Goal: Task Accomplishment & Management: Use online tool/utility

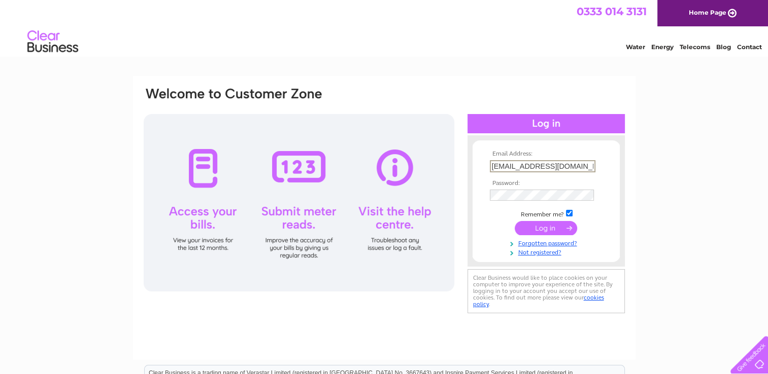
type input "finance@journeycall.com"
click at [550, 225] on input "submit" at bounding box center [545, 227] width 62 height 14
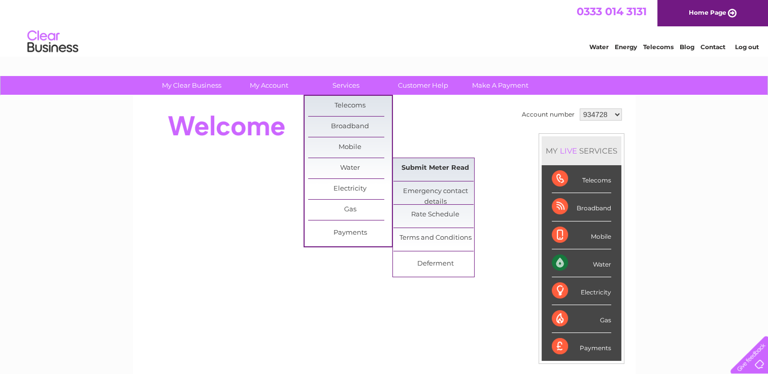
click at [428, 170] on link "Submit Meter Read" at bounding box center [435, 168] width 84 height 20
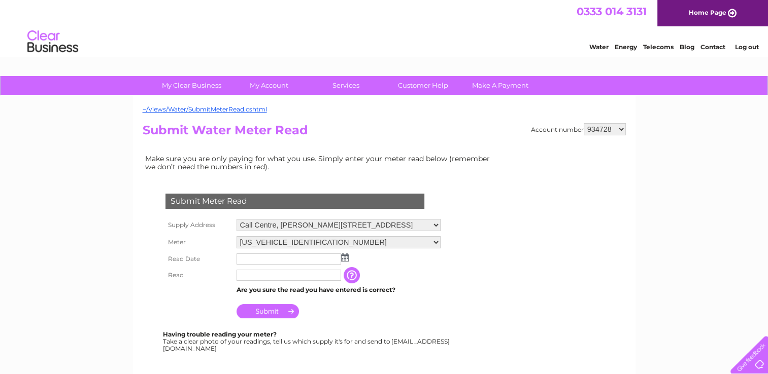
click at [343, 255] on img at bounding box center [345, 258] width 8 height 8
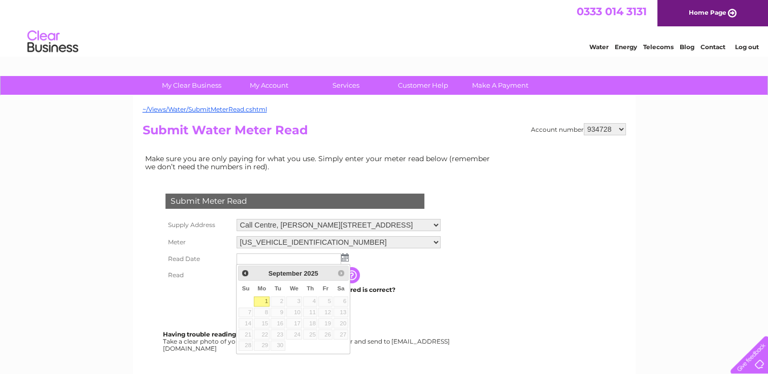
click at [263, 302] on link "1" at bounding box center [262, 302] width 16 height 10
type input "2025/09/01"
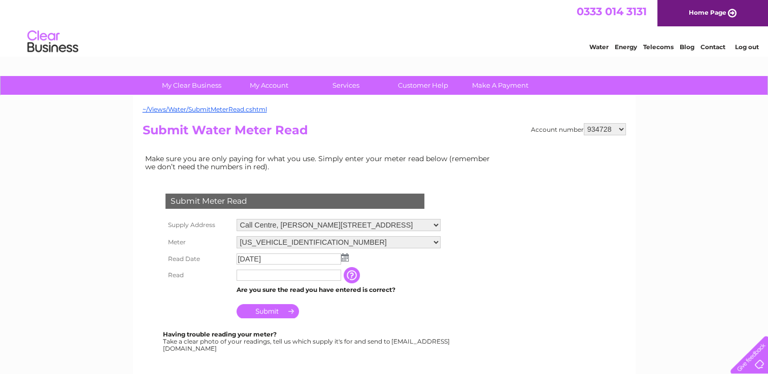
click at [264, 281] on input "text" at bounding box center [288, 275] width 105 height 11
type input "14813"
click at [274, 314] on input "Submit" at bounding box center [267, 311] width 62 height 14
